Goal: Find specific page/section: Find specific page/section

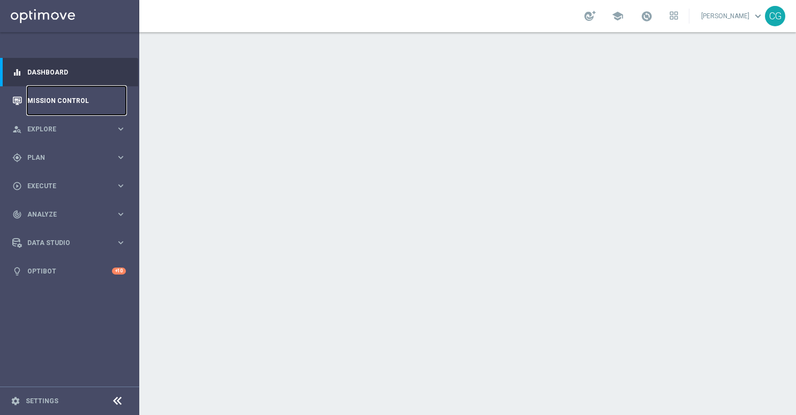
click at [83, 105] on link "Mission Control" at bounding box center [76, 100] width 99 height 28
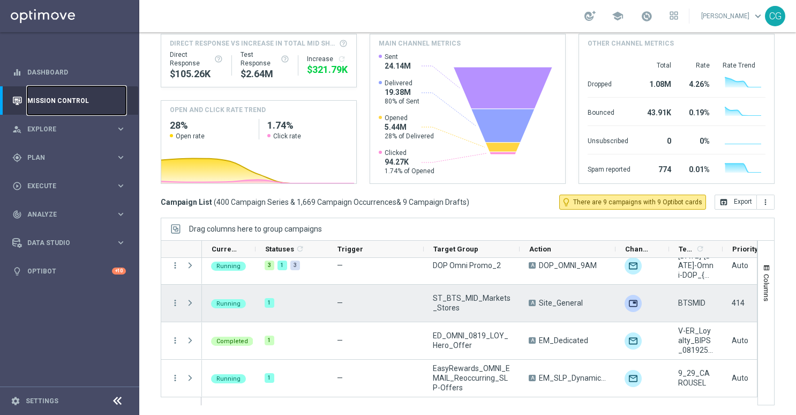
scroll to position [107, 0]
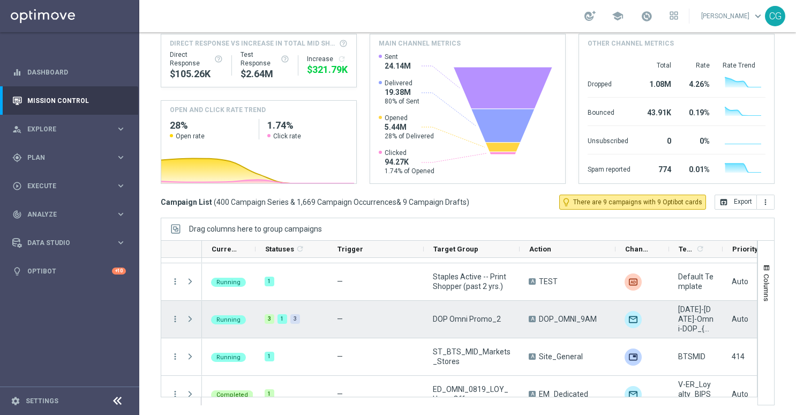
click at [185, 316] on span "Press SPACE to select this row." at bounding box center [190, 318] width 10 height 9
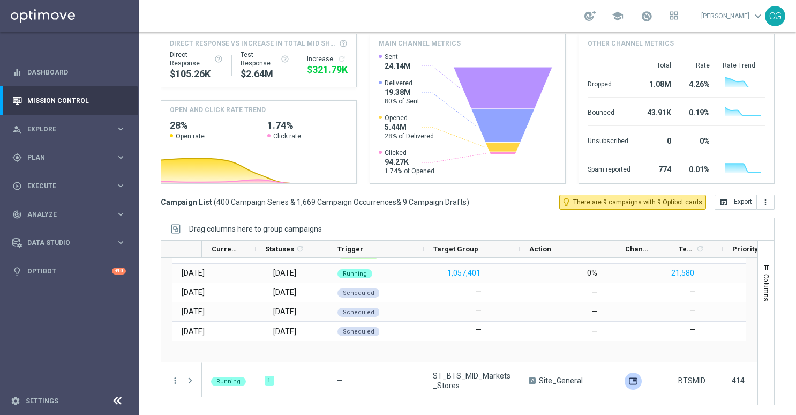
scroll to position [268, 0]
